Goal: Information Seeking & Learning: Learn about a topic

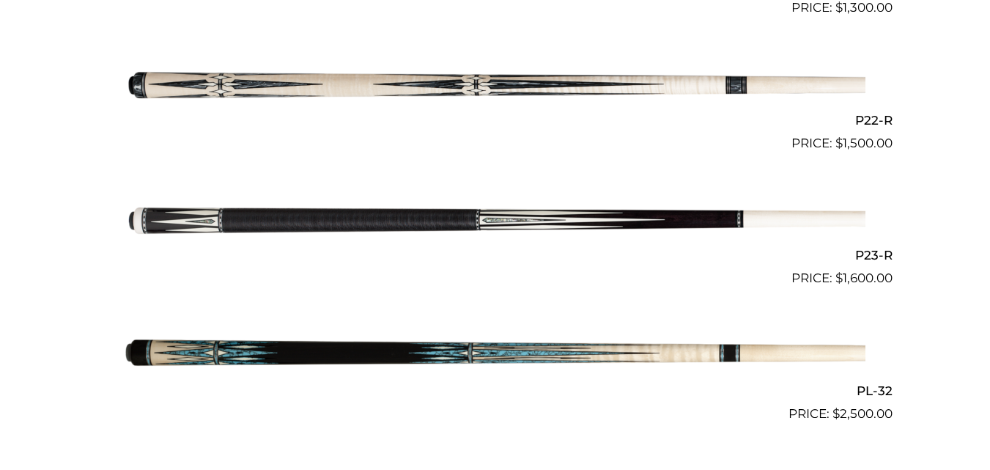
scroll to position [3284, 0]
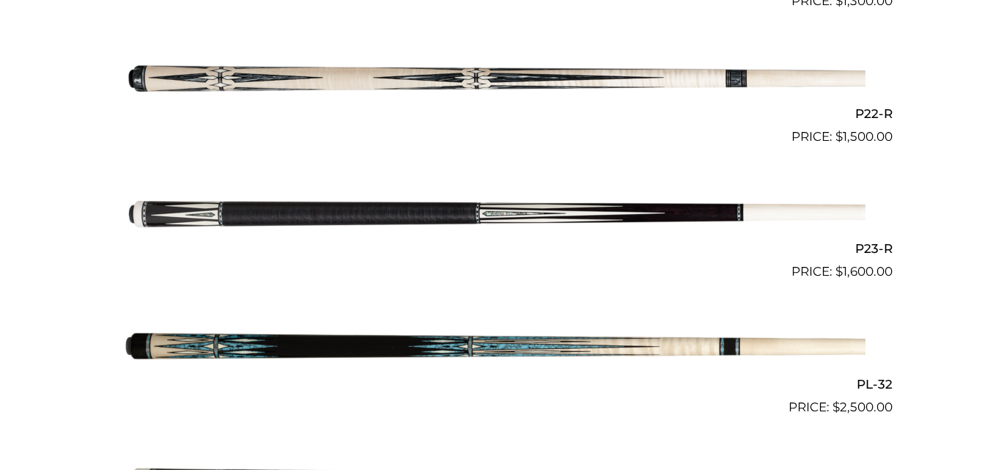
click at [509, 213] on img at bounding box center [495, 213] width 740 height 123
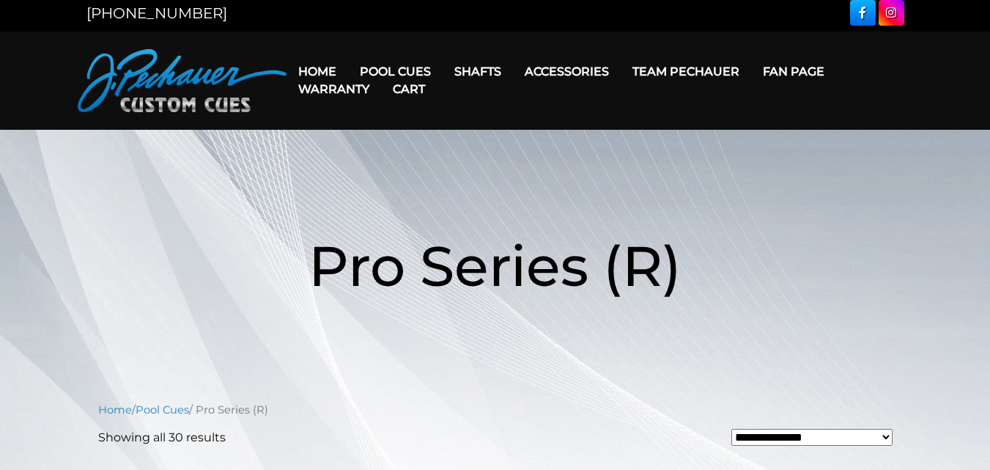
scroll to position [0, 0]
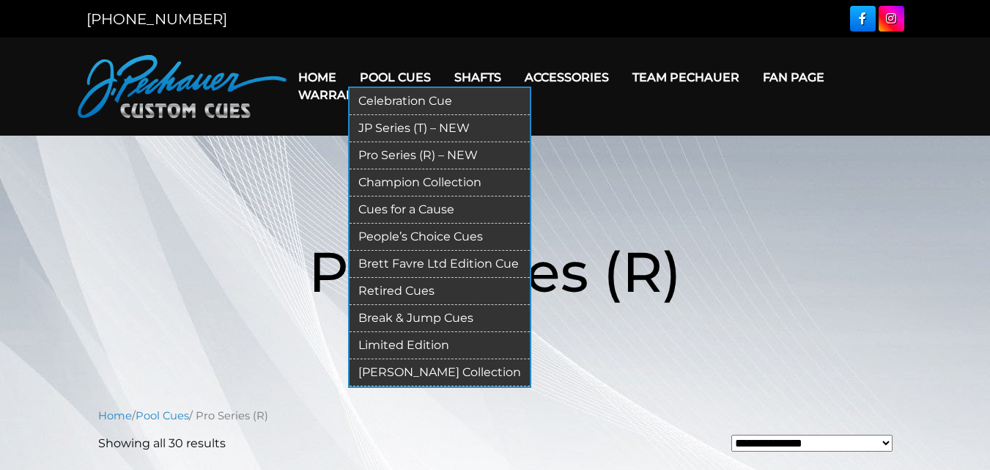
click at [404, 151] on link "Pro Series (R) – NEW" at bounding box center [440, 155] width 180 height 27
click at [414, 180] on link "Champion Collection" at bounding box center [440, 182] width 180 height 27
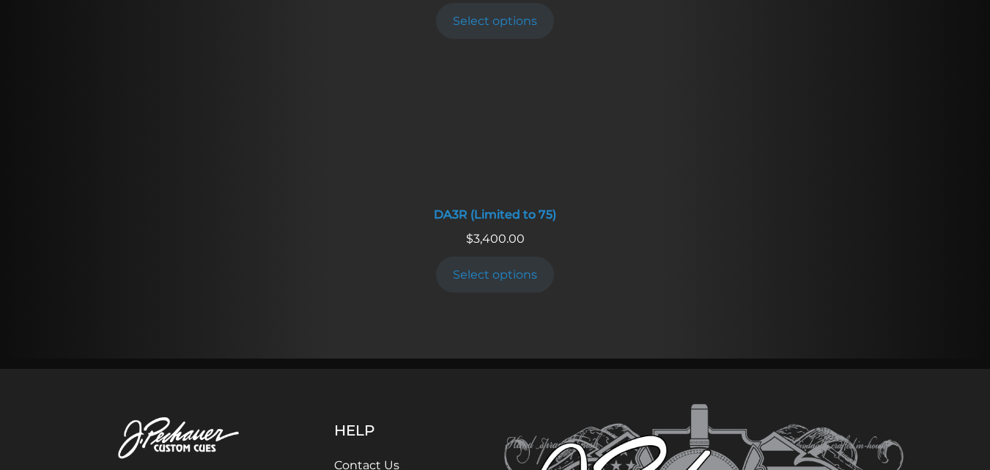
scroll to position [2719, 0]
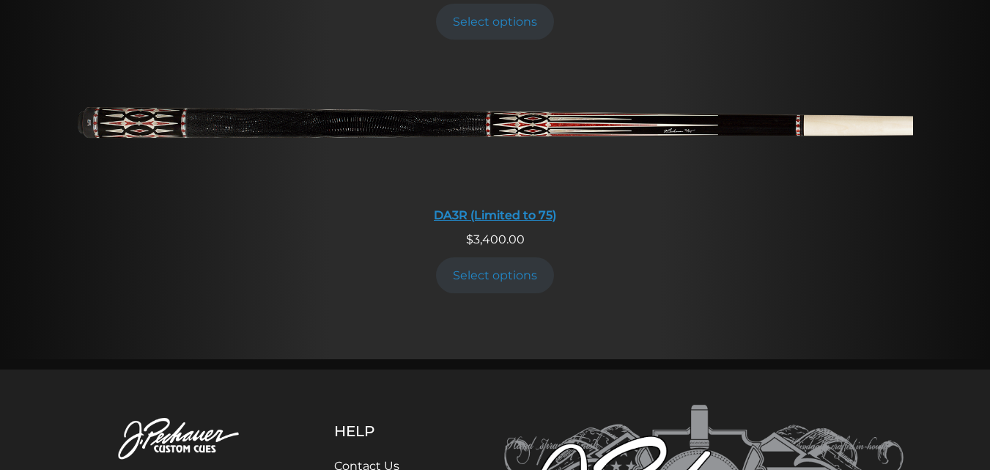
click at [503, 122] on img at bounding box center [495, 129] width 835 height 139
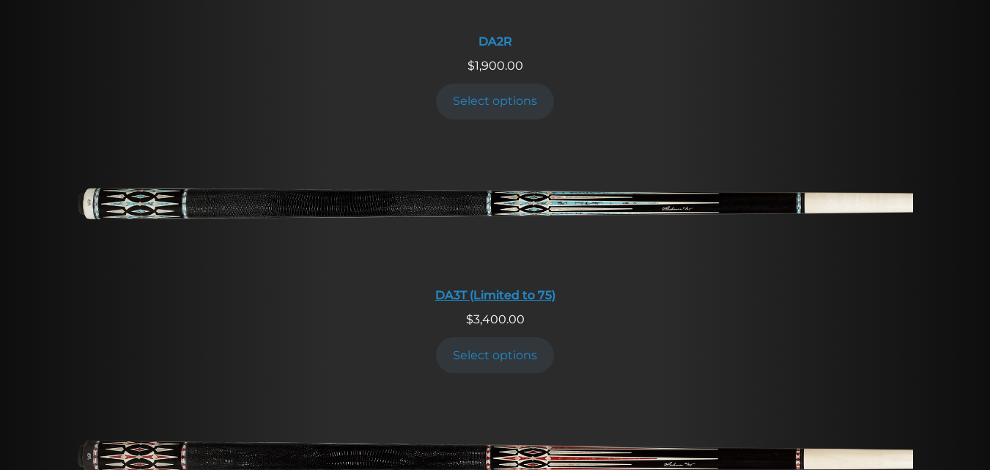
scroll to position [2382, 0]
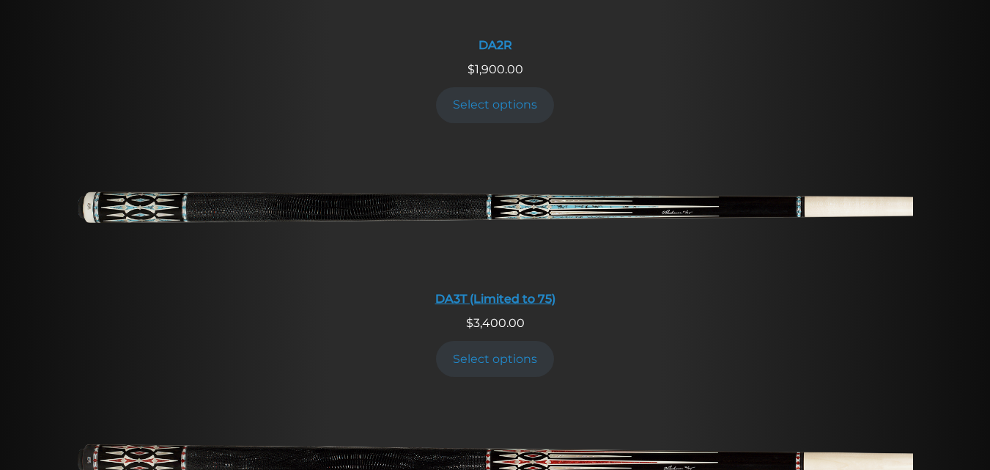
click at [561, 201] on img at bounding box center [495, 213] width 835 height 139
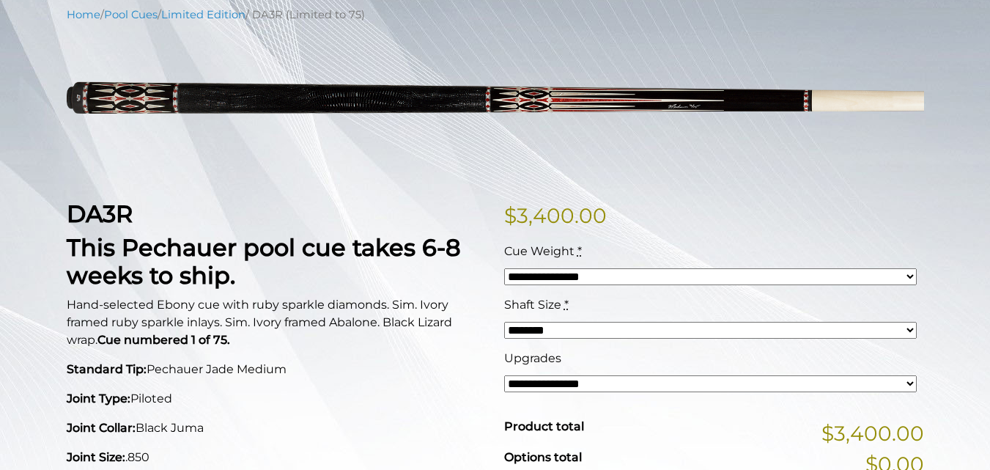
scroll to position [180, 0]
